Goal: Browse casually: Explore the website without a specific task or goal

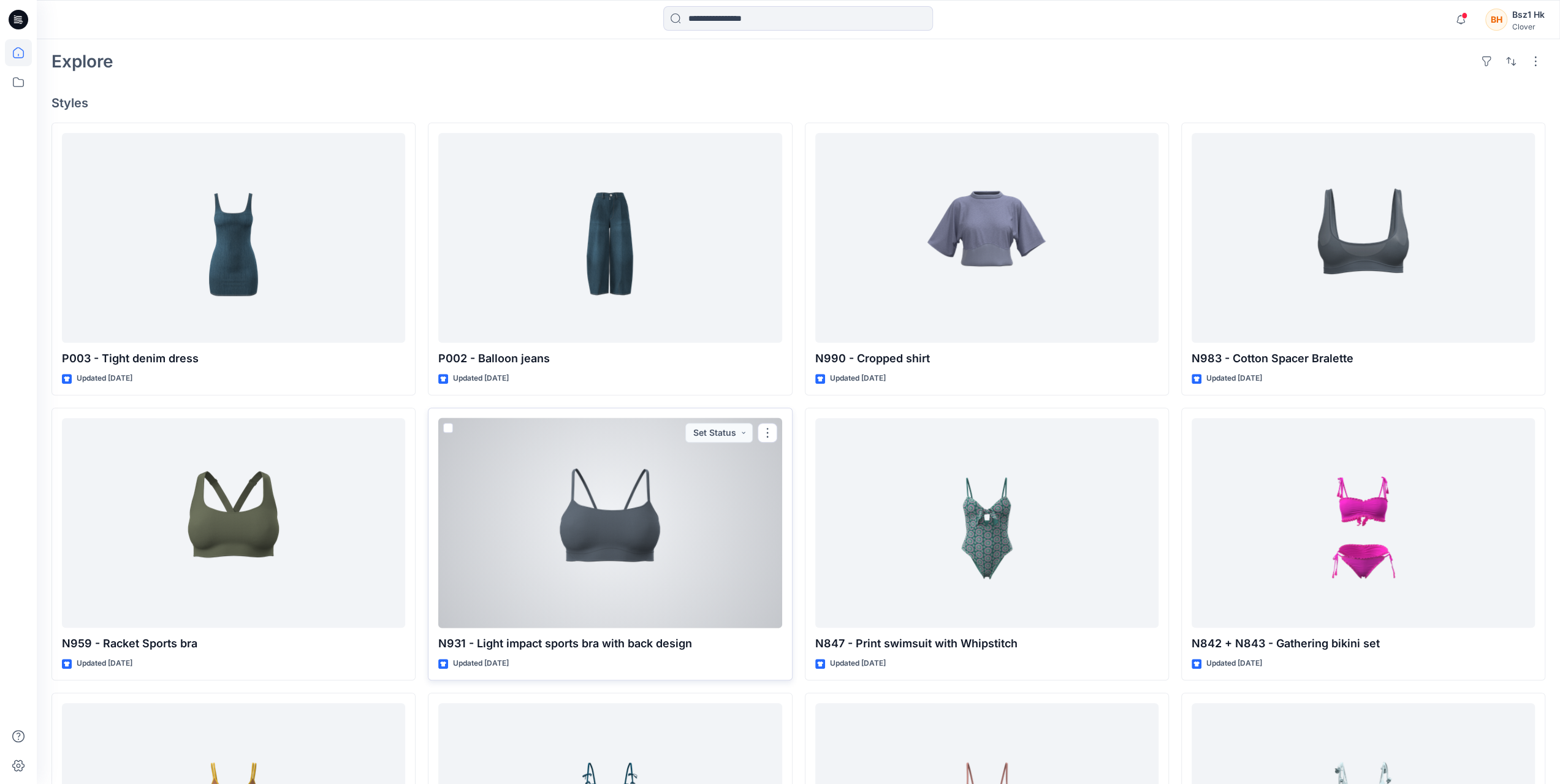
scroll to position [490, 0]
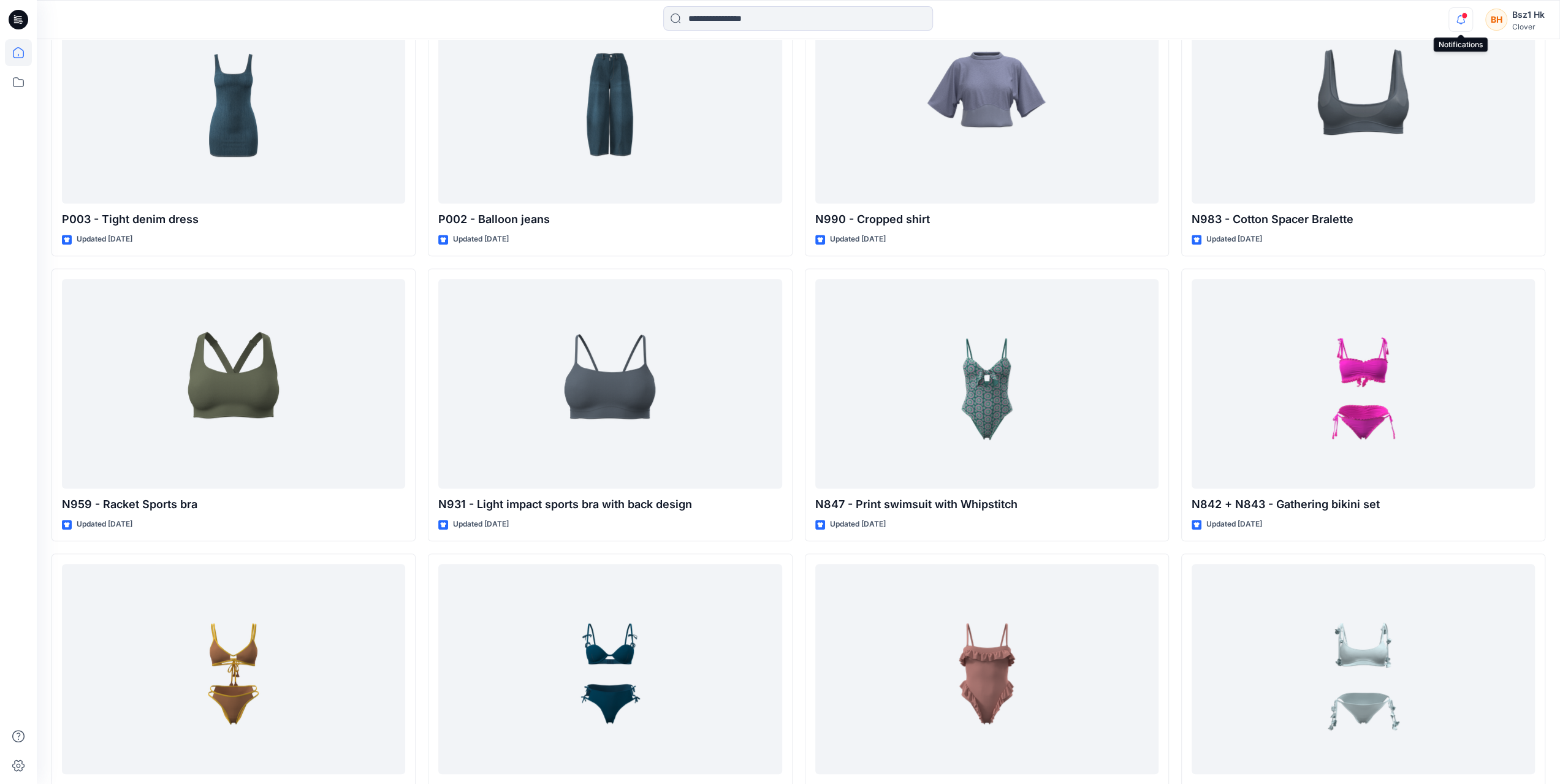
click at [1459, 16] on icon "button" at bounding box center [1460, 19] width 23 height 25
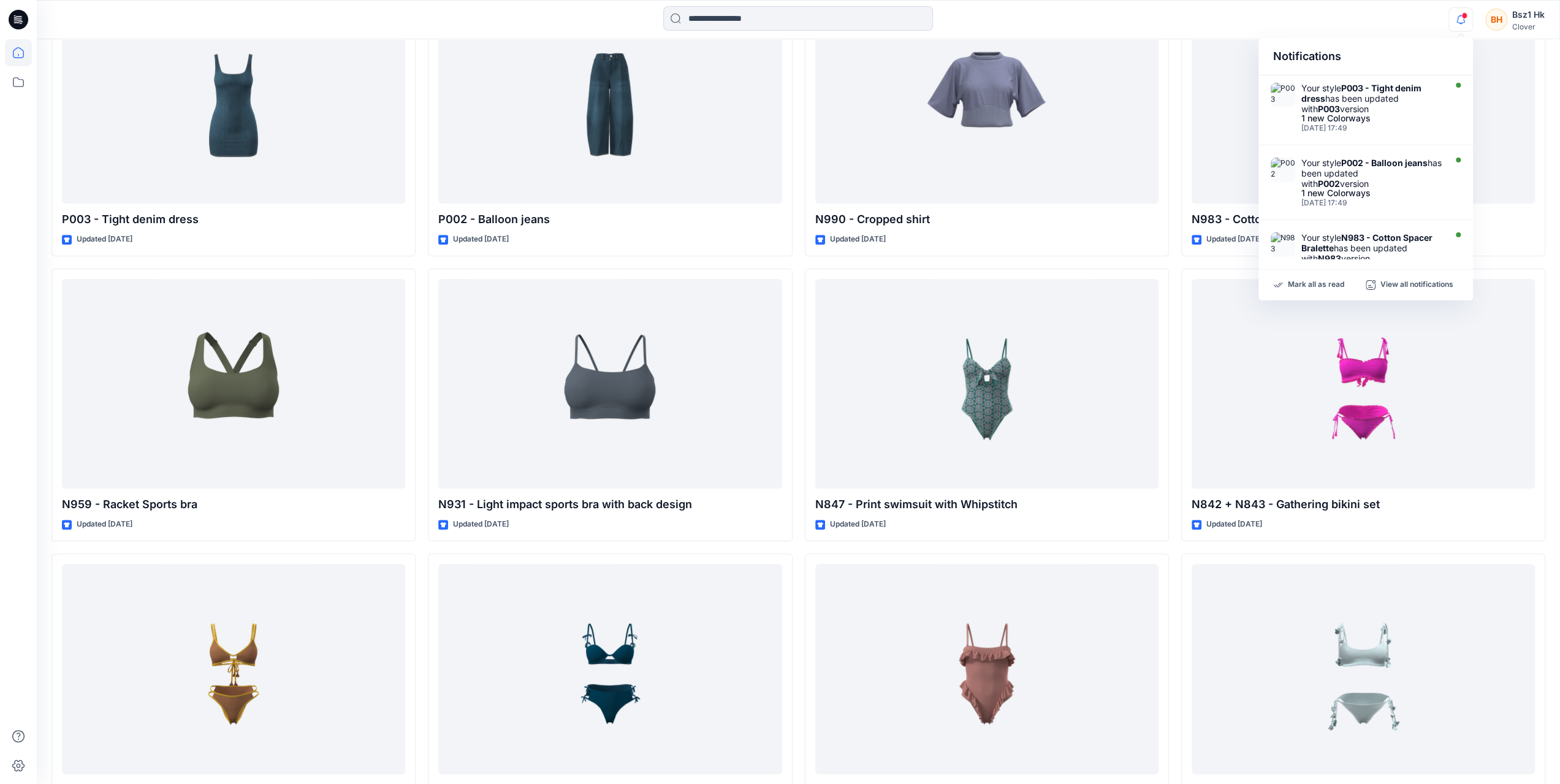
click at [1379, 16] on div "Notifications Your style P003 - Tight denim dress has been updated with P003 ve…" at bounding box center [798, 20] width 1523 height 27
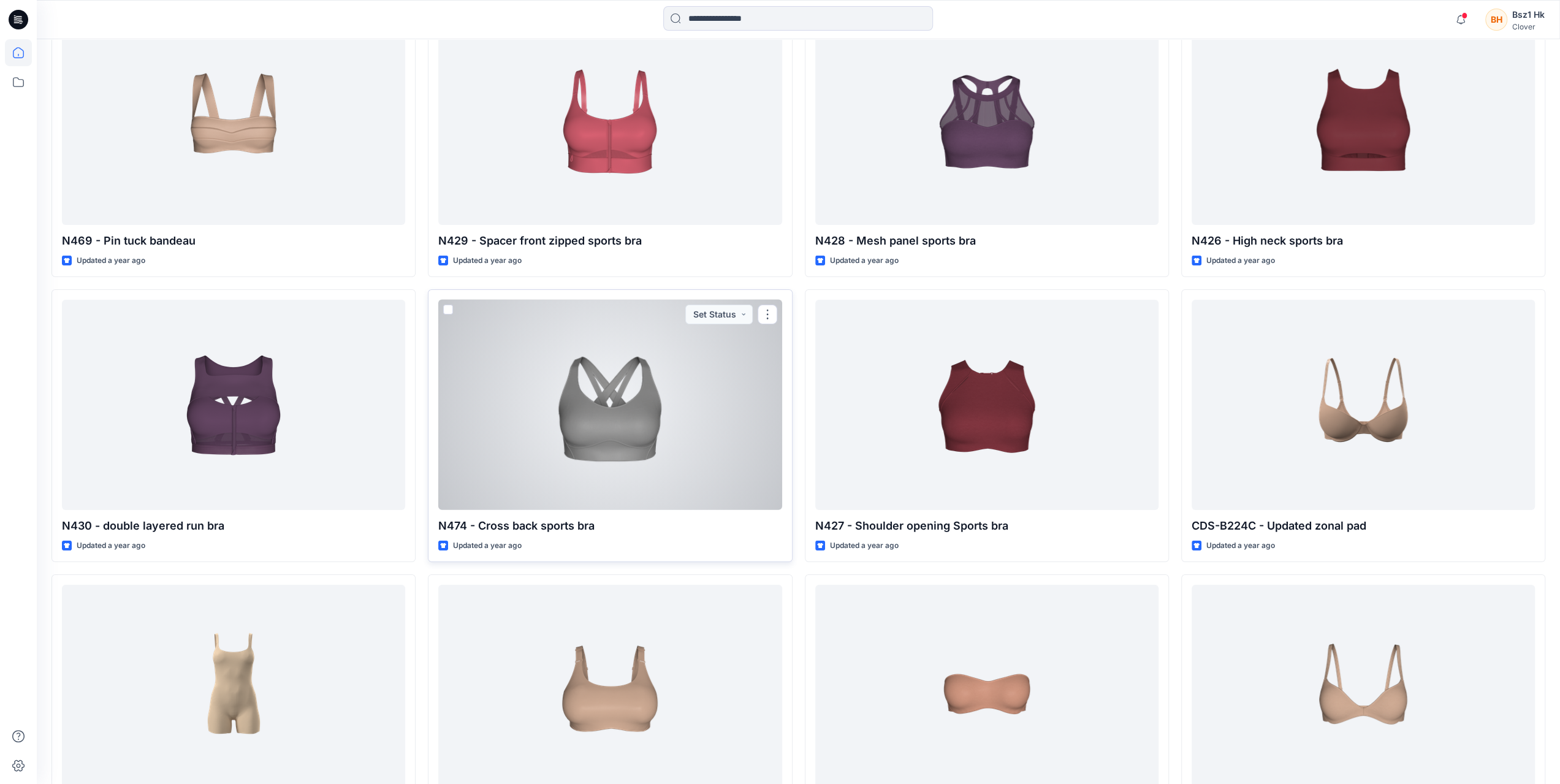
scroll to position [8894, 0]
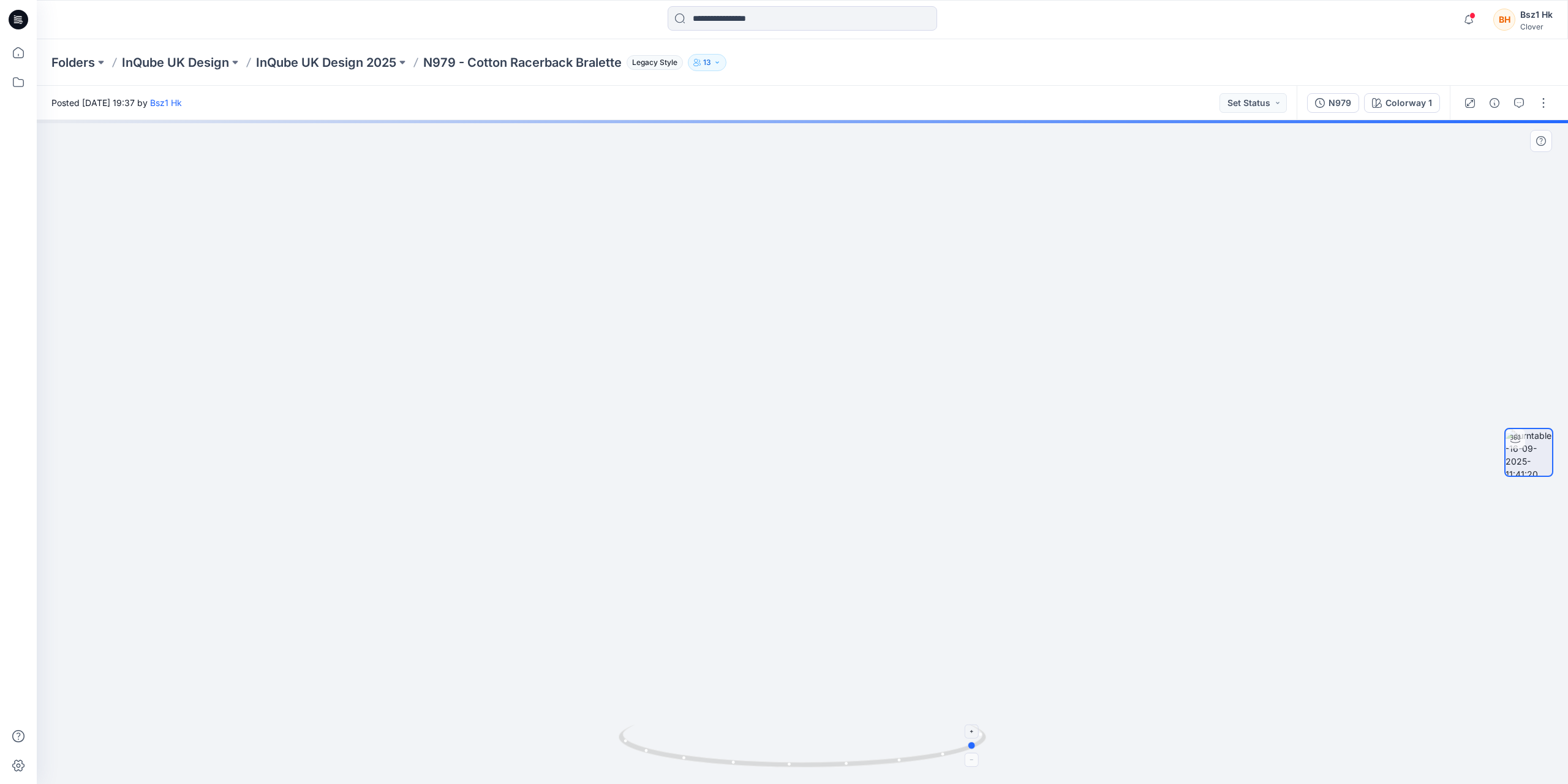
drag, startPoint x: 956, startPoint y: 756, endPoint x: 765, endPoint y: 751, distance: 191.1
click at [765, 751] on icon at bounding box center [804, 747] width 370 height 46
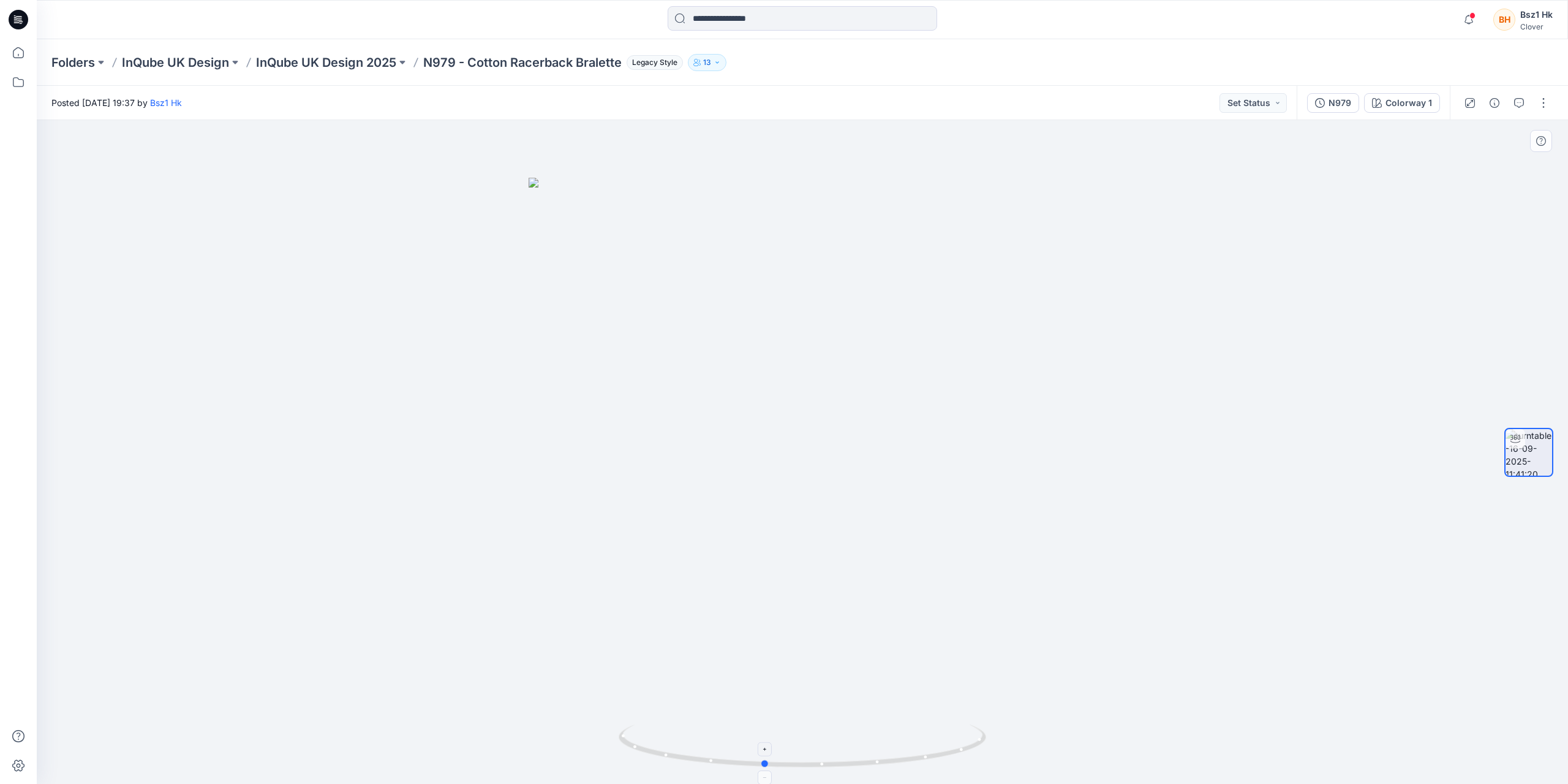
drag, startPoint x: 947, startPoint y: 759, endPoint x: 732, endPoint y: 749, distance: 215.2
click at [732, 749] on icon at bounding box center [804, 747] width 370 height 46
drag, startPoint x: 942, startPoint y: 760, endPoint x: 1000, endPoint y: 778, distance: 60.7
click at [1000, 778] on div at bounding box center [802, 452] width 1531 height 664
